Goal: Find specific page/section: Find specific page/section

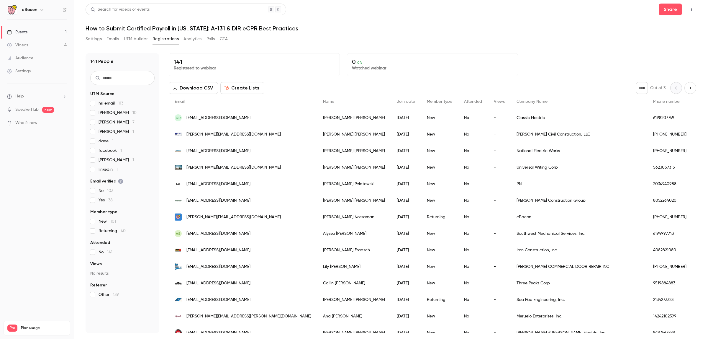
click at [691, 10] on icon "button" at bounding box center [691, 9] width 5 height 4
click at [673, 38] on div "Enter Studio" at bounding box center [669, 40] width 45 height 6
click at [690, 9] on icon "button" at bounding box center [691, 9] width 5 height 4
click at [555, 32] on div at bounding box center [354, 169] width 708 height 339
